Goal: Transaction & Acquisition: Purchase product/service

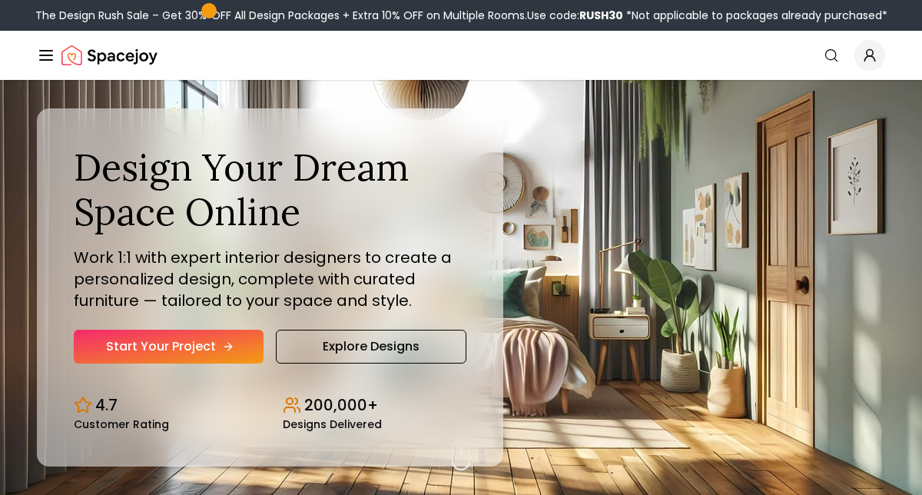
click at [200, 345] on link "Start Your Project" at bounding box center [169, 347] width 190 height 34
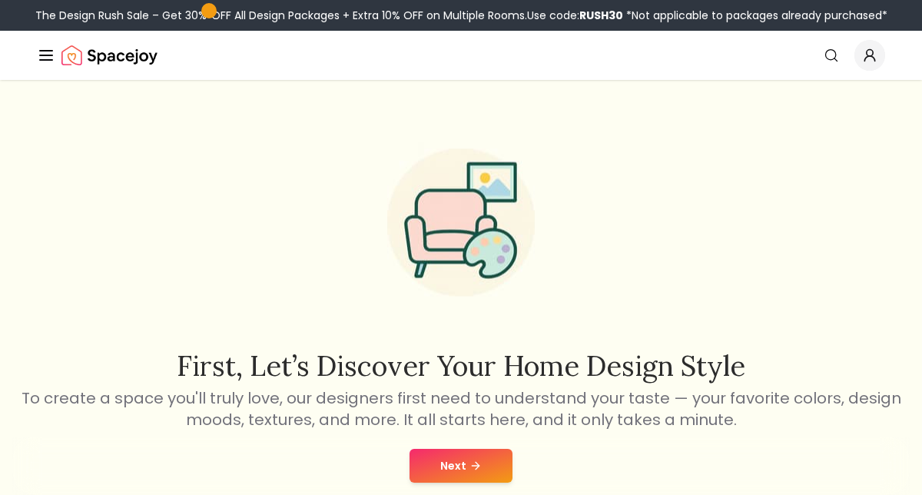
click at [464, 454] on button "Next" at bounding box center [461, 466] width 103 height 34
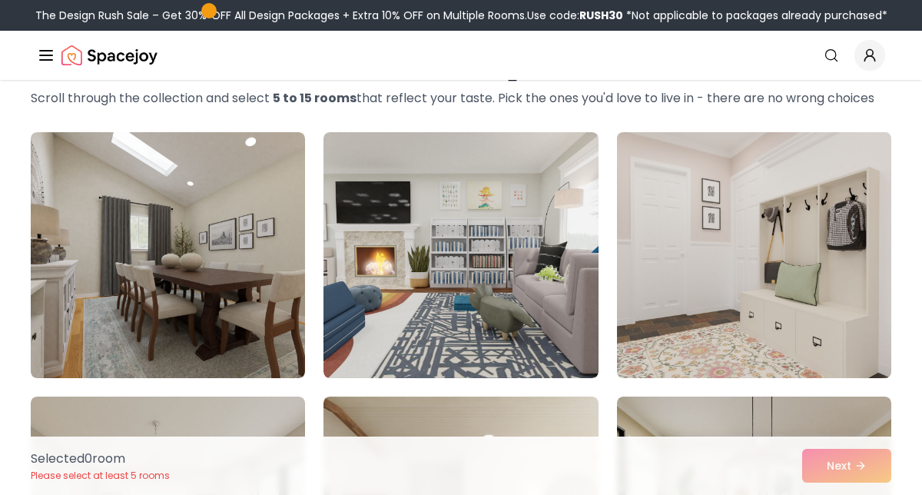
scroll to position [92, 0]
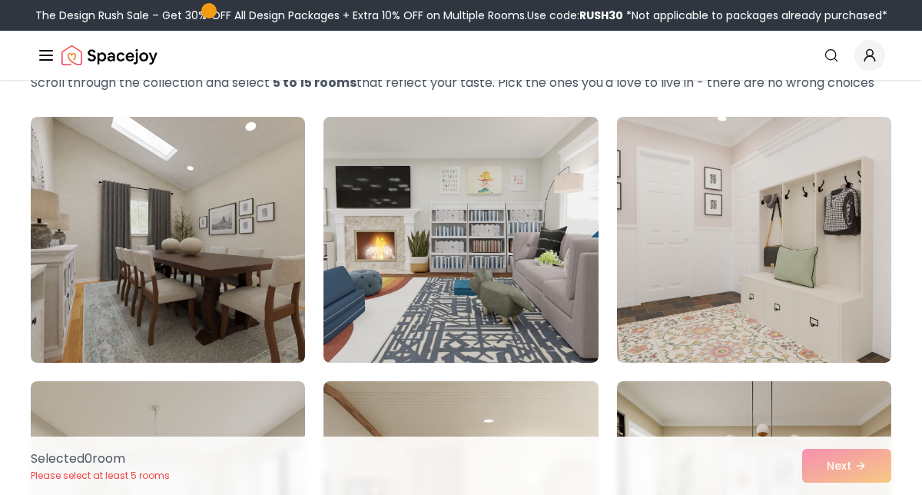
click at [45, 58] on icon "Global" at bounding box center [46, 55] width 18 height 18
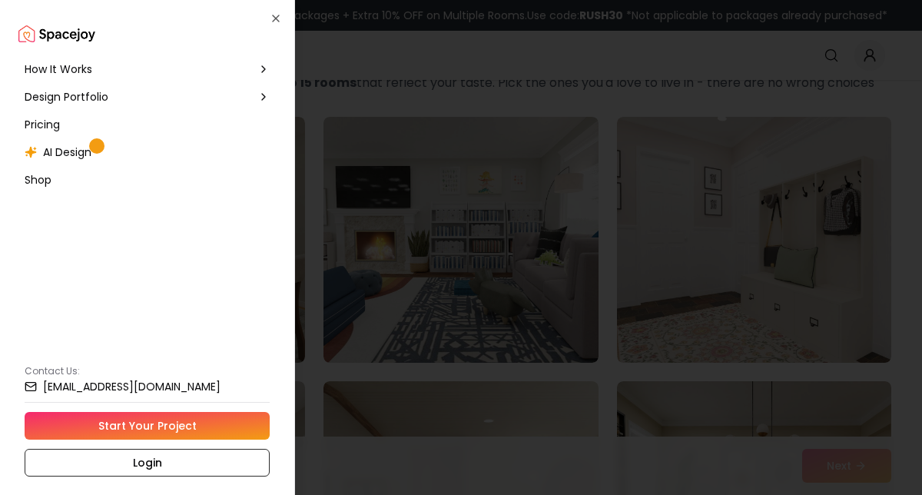
click at [101, 124] on div "Pricing" at bounding box center [146, 125] width 257 height 28
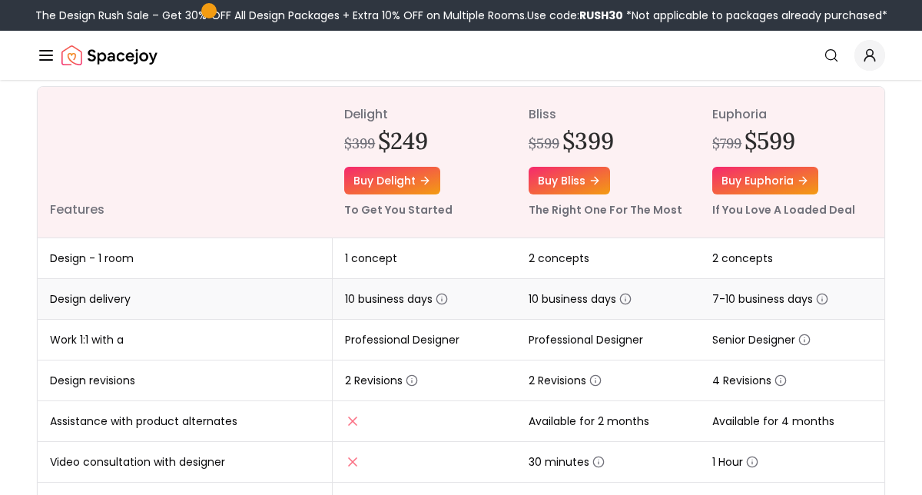
scroll to position [216, 0]
